Goal: Find specific page/section: Find specific page/section

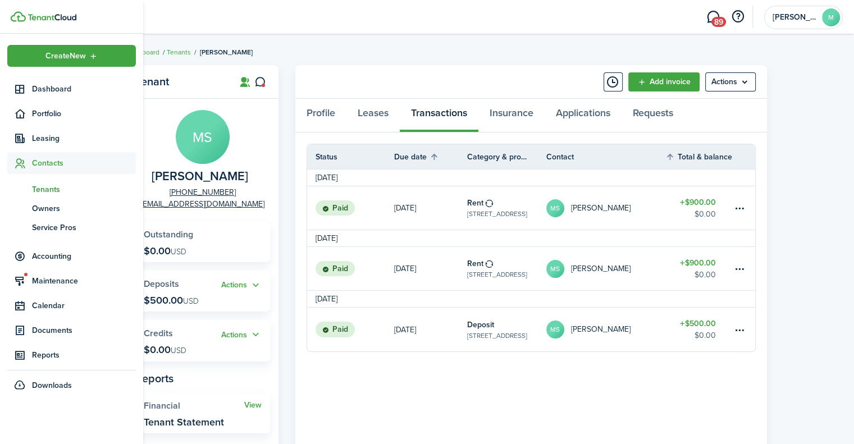
click at [44, 186] on span "Tenants" at bounding box center [84, 190] width 104 height 12
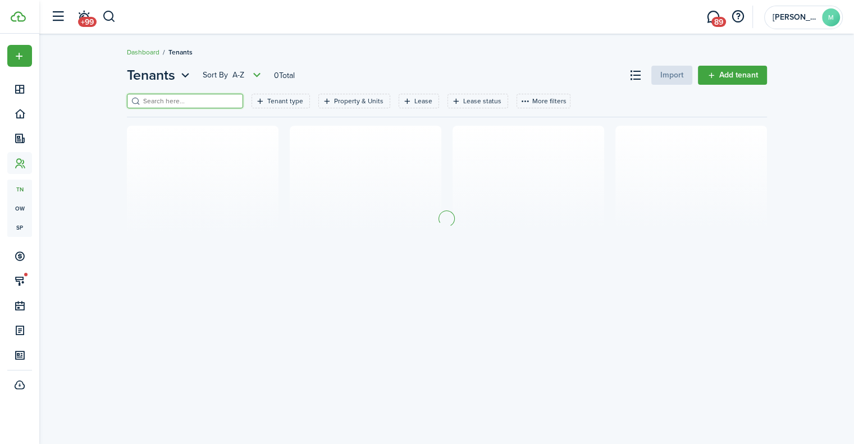
click at [185, 102] on input "search" at bounding box center [189, 101] width 99 height 11
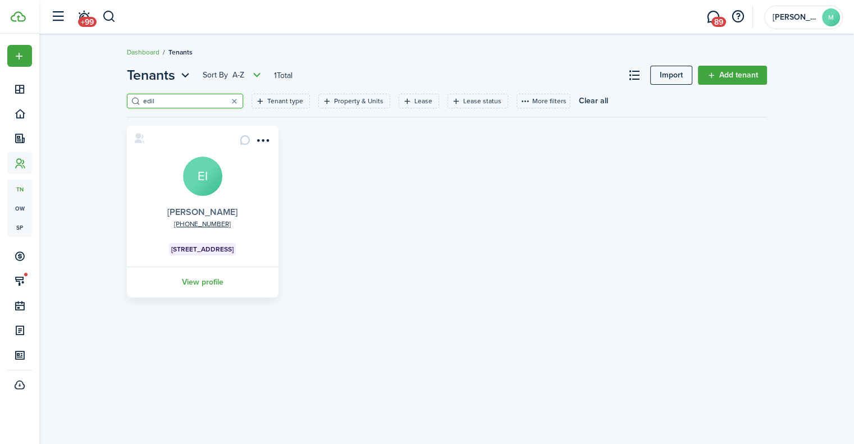
type input "edil"
click at [203, 215] on link "[PERSON_NAME]" at bounding box center [202, 212] width 70 height 13
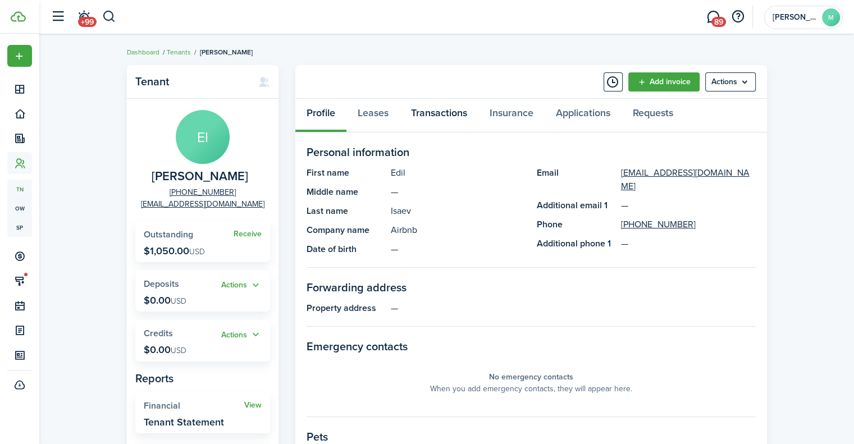
click at [438, 111] on link "Transactions" at bounding box center [439, 116] width 79 height 34
